Goal: Transaction & Acquisition: Purchase product/service

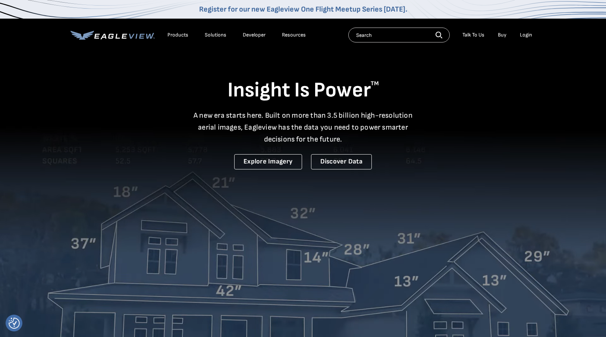
click at [526, 31] on li "Login" at bounding box center [526, 34] width 20 height 11
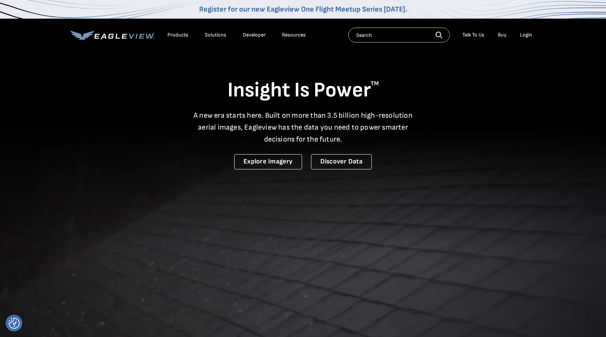
click at [526, 32] on div "Login" at bounding box center [526, 35] width 12 height 7
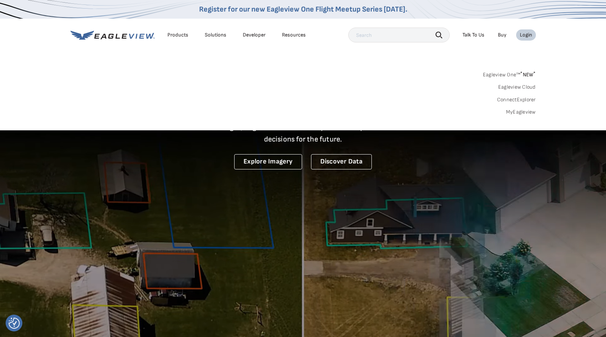
click at [524, 110] on link "MyEagleview" at bounding box center [521, 112] width 30 height 7
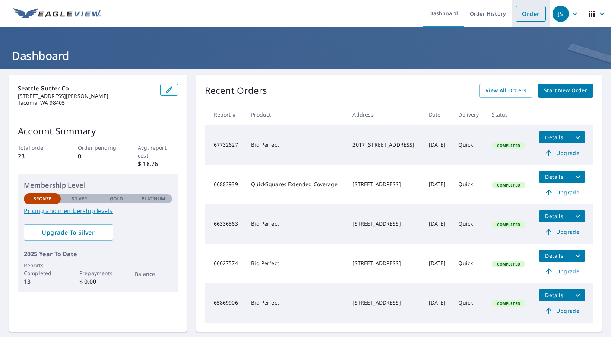
click at [529, 15] on link "Order" at bounding box center [531, 14] width 30 height 16
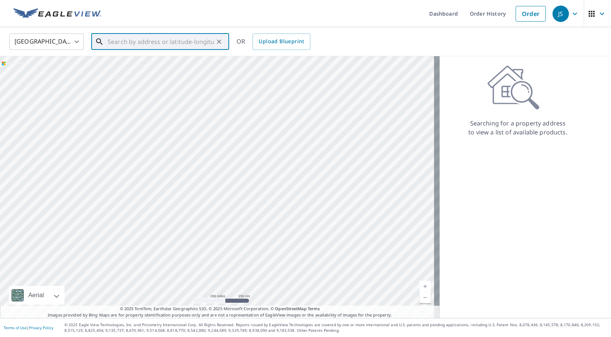
click at [160, 44] on input "text" at bounding box center [161, 41] width 106 height 21
paste input "[STREET_ADDRESS]"
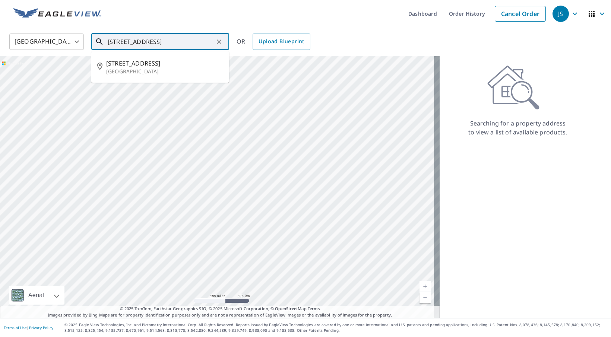
type input "[STREET_ADDRESS]"
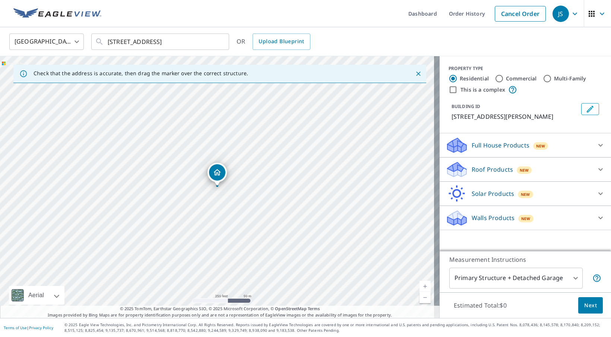
click at [543, 275] on body "JS JS Dashboard Order History Cancel Order JS United States US ​ 4212 Edgewater…" at bounding box center [305, 168] width 611 height 337
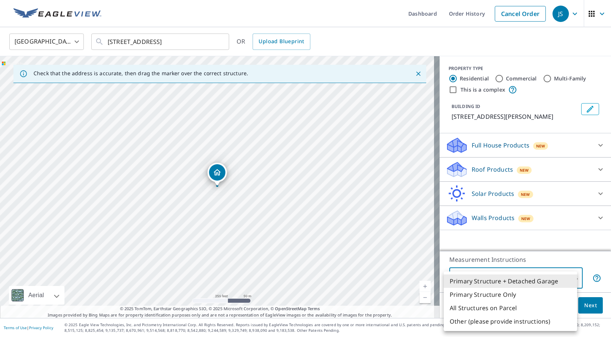
click at [224, 192] on div at bounding box center [305, 168] width 611 height 337
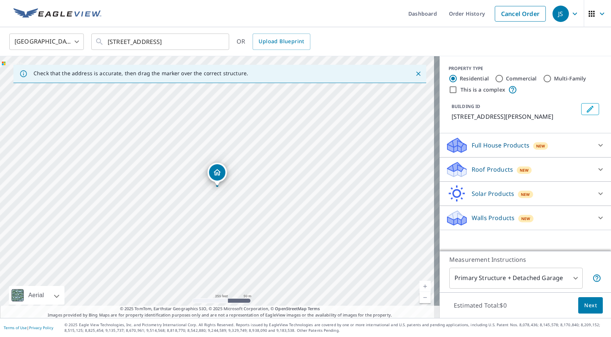
click at [420, 286] on link "Current Level 17, Zoom In" at bounding box center [425, 286] width 11 height 11
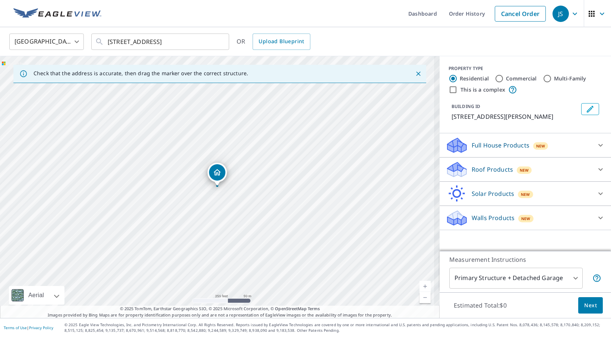
click at [420, 286] on link "Current Level 17, Zoom In" at bounding box center [425, 286] width 11 height 11
click at [420, 286] on link "Current Level 17.980891177052296, Zoom In" at bounding box center [425, 286] width 11 height 11
click at [420, 286] on link "Current Level 20, Zoom In Disabled" at bounding box center [425, 286] width 11 height 11
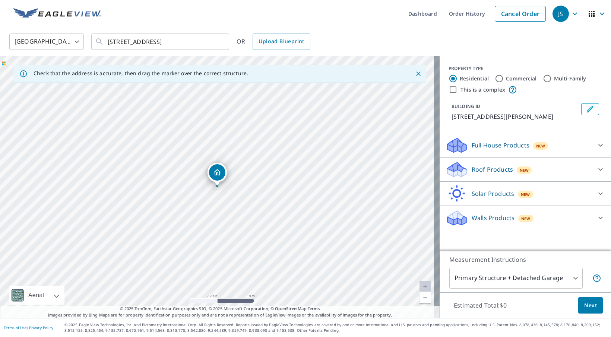
drag, startPoint x: 509, startPoint y: 157, endPoint x: 510, endPoint y: 162, distance: 4.6
click at [510, 161] on div "Roof Products New Premium $32.75 - $87 Gutter $13.75 Bid Perfect™ $18" at bounding box center [525, 170] width 171 height 24
click at [517, 166] on div "New" at bounding box center [524, 169] width 15 height 9
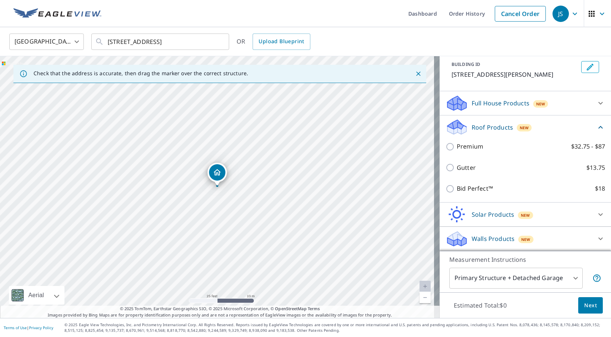
scroll to position [52, 0]
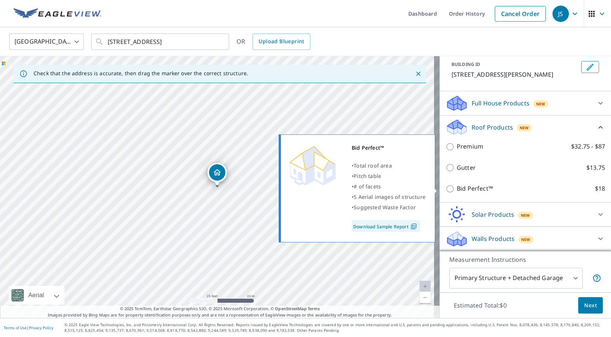
click at [476, 189] on p "Bid Perfect™" at bounding box center [475, 188] width 36 height 9
click at [457, 189] on input "Bid Perfect™ $18" at bounding box center [451, 189] width 11 height 9
checkbox input "true"
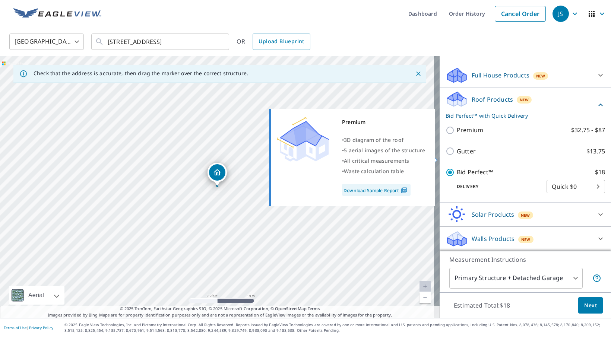
scroll to position [80, 0]
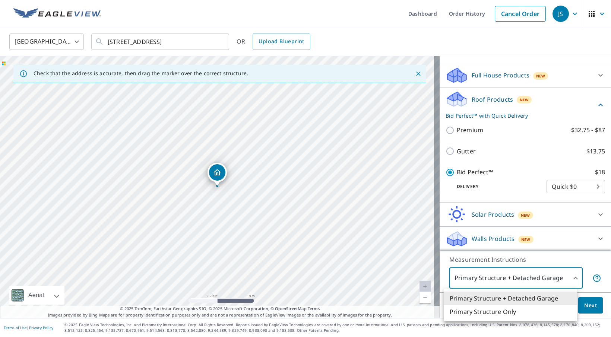
click at [484, 274] on body "JS JS Dashboard Order History Cancel Order JS United States US ​ 4212 Edgewater…" at bounding box center [305, 168] width 611 height 337
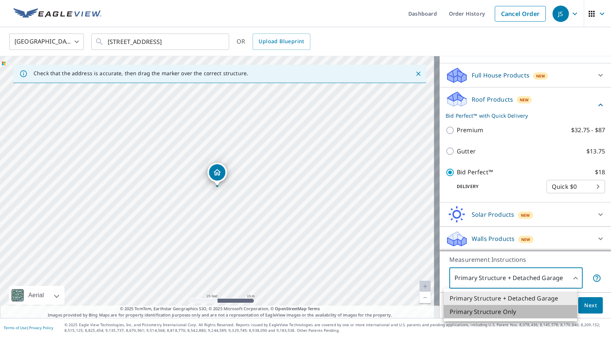
click at [469, 311] on li "Primary Structure Only" at bounding box center [510, 311] width 133 height 13
type input "2"
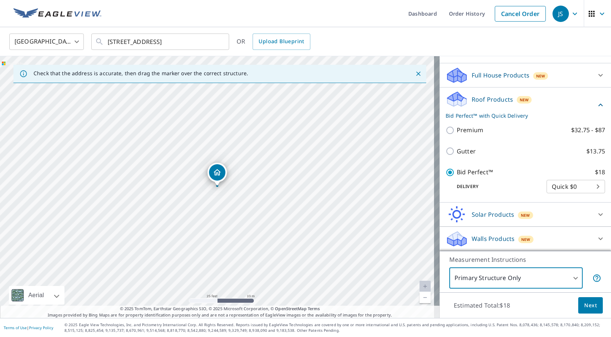
click at [587, 308] on button "Next" at bounding box center [591, 305] width 25 height 17
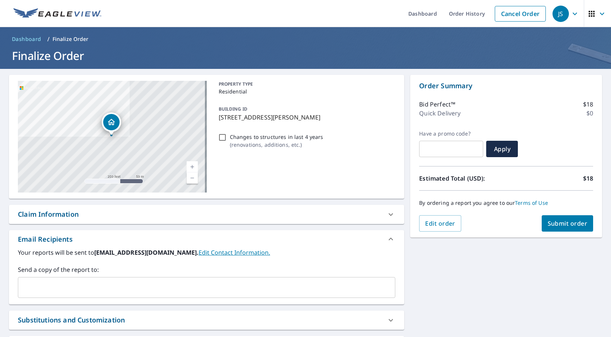
click at [560, 226] on span "Submit order" at bounding box center [568, 224] width 40 height 8
checkbox input "true"
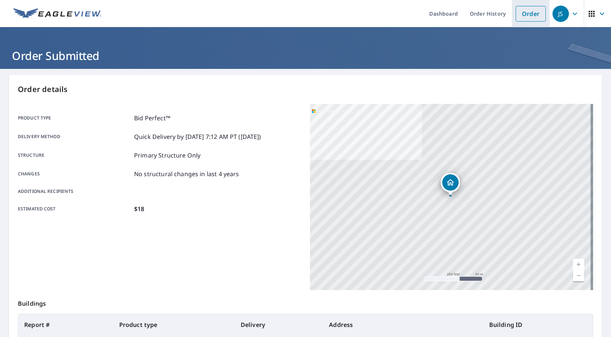
click at [524, 15] on link "Order" at bounding box center [531, 14] width 30 height 16
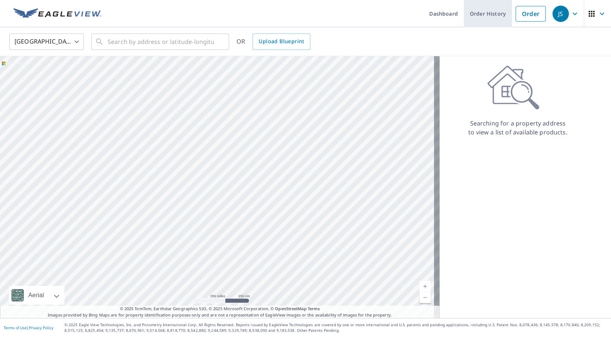
click at [490, 23] on link "Order History" at bounding box center [488, 13] width 48 height 27
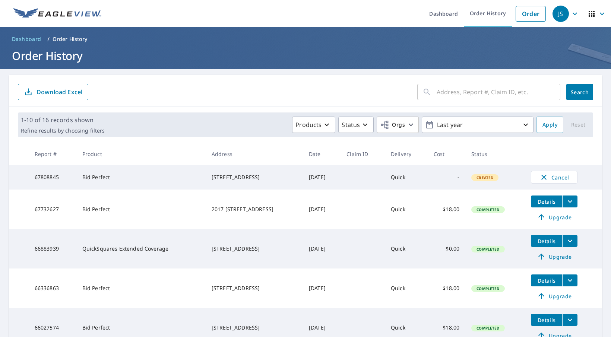
click at [54, 186] on td "67808845" at bounding box center [53, 177] width 48 height 25
click at [450, 11] on link "Dashboard" at bounding box center [443, 13] width 41 height 27
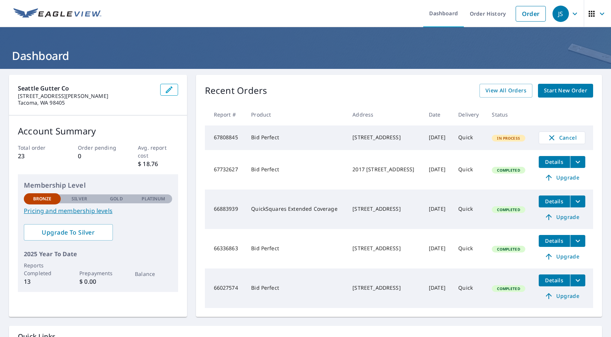
click at [290, 139] on td "Bid Perfect" at bounding box center [295, 138] width 101 height 25
click at [500, 92] on span "View All Orders" at bounding box center [506, 90] width 41 height 9
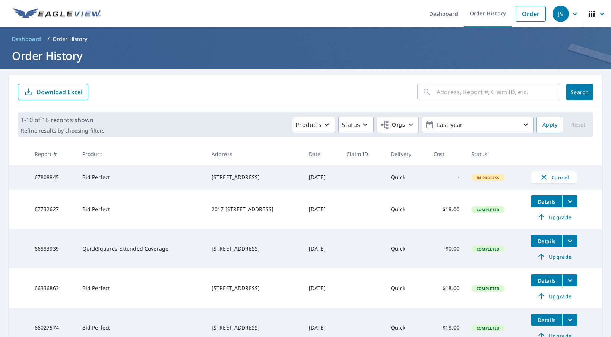
click at [563, 199] on button "filesDropdownBtn-67732627" at bounding box center [570, 202] width 15 height 12
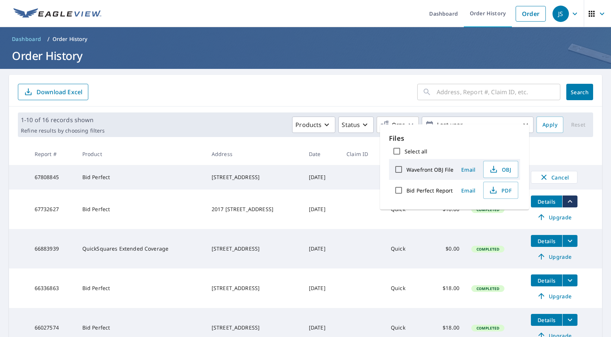
click at [229, 114] on div "1-10 of 16 records shown Refine results by choosing filters Products Status Org…" at bounding box center [306, 125] width 576 height 25
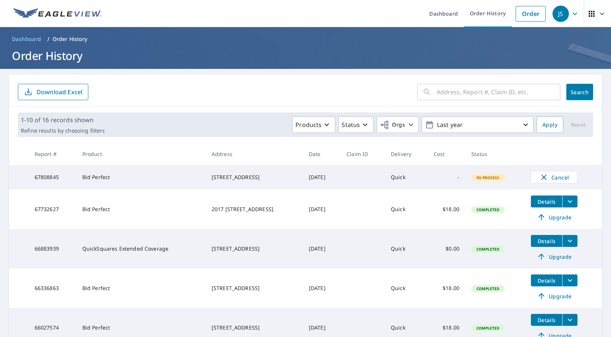
click at [495, 181] on div "In Process" at bounding box center [489, 177] width 34 height 7
click at [493, 180] on span "In Process" at bounding box center [488, 177] width 32 height 5
click at [492, 179] on span "In Process" at bounding box center [488, 177] width 32 height 5
drag, startPoint x: 492, startPoint y: 177, endPoint x: 490, endPoint y: 170, distance: 7.6
click at [490, 170] on td "In Process" at bounding box center [496, 177] width 60 height 25
